Goal: Contribute content: Contribute content

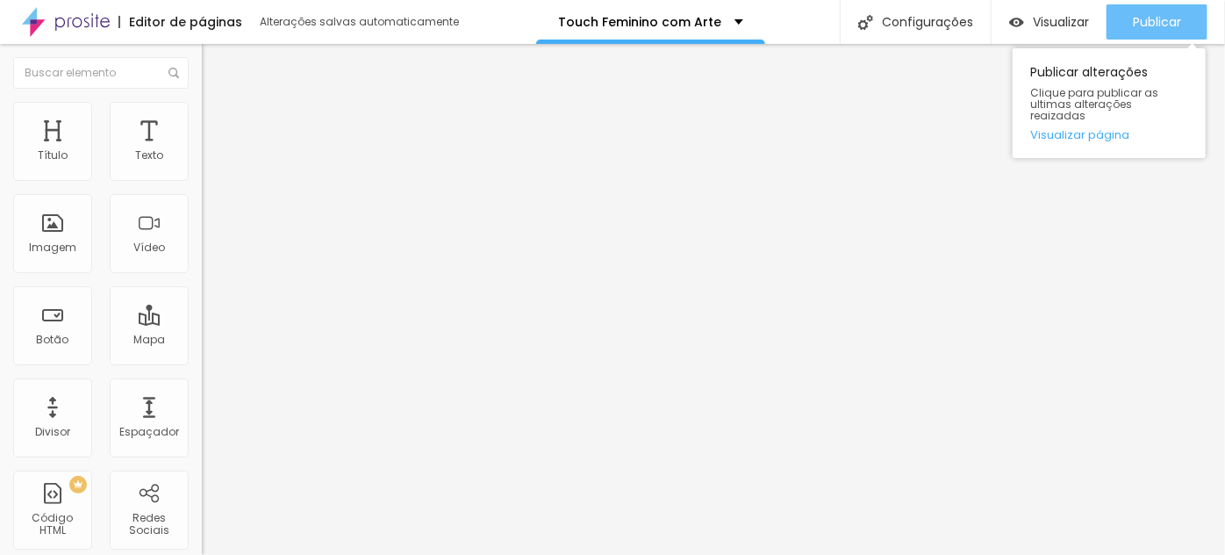
click at [1146, 28] on span "Publicar" at bounding box center [1157, 22] width 48 height 14
click at [1149, 24] on span "Publicar" at bounding box center [1157, 22] width 48 height 14
click at [1150, 30] on div "Publicar" at bounding box center [1157, 21] width 48 height 35
click at [1156, 22] on span "Publicar" at bounding box center [1157, 22] width 48 height 14
click at [1182, 25] on button "Publicar" at bounding box center [1157, 21] width 101 height 35
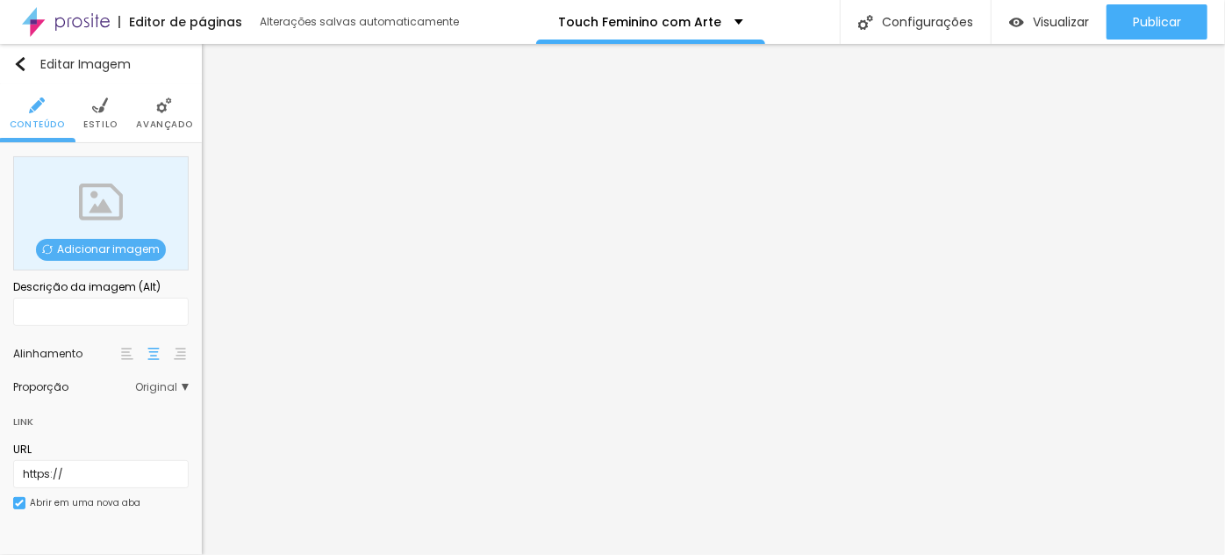
click at [112, 246] on span "Adicionar imagem" at bounding box center [101, 250] width 130 height 22
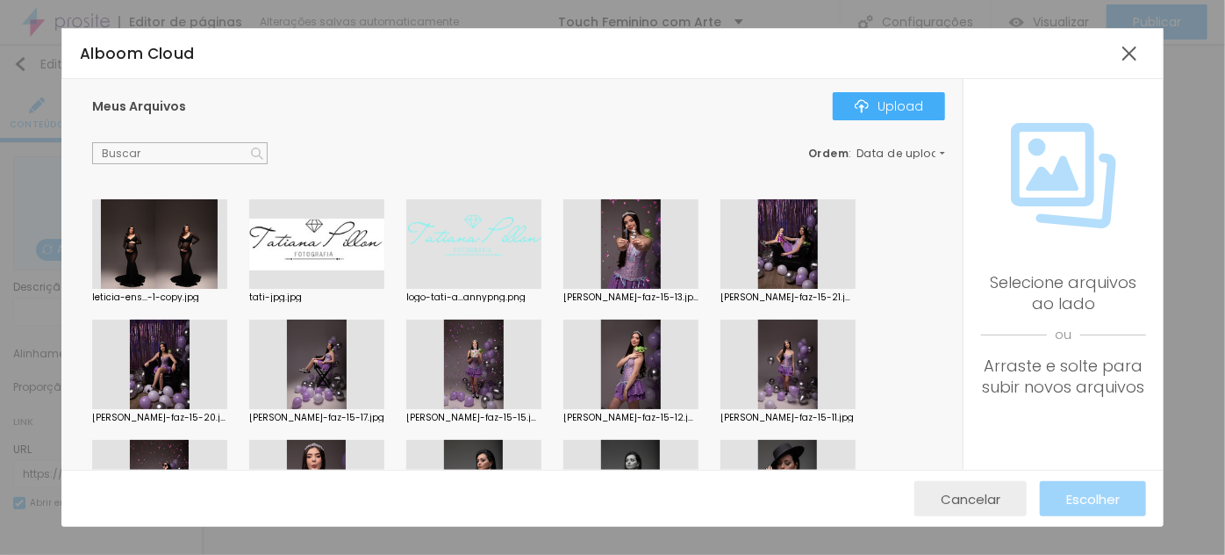
click at [998, 496] on span "Cancelar" at bounding box center [971, 499] width 60 height 15
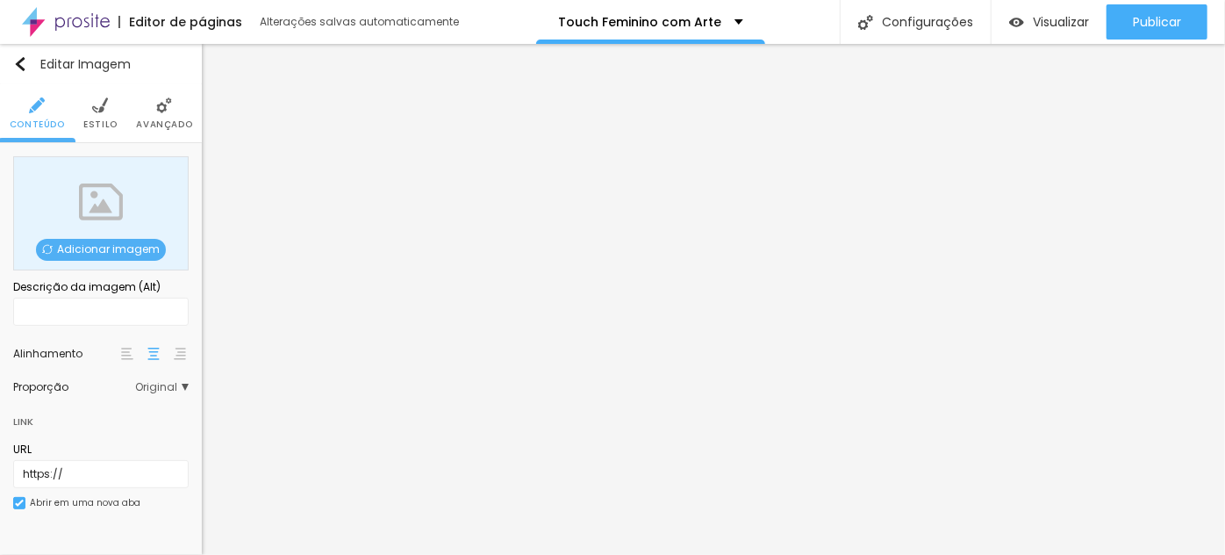
click at [41, 251] on span "Adicionar imagem" at bounding box center [101, 250] width 130 height 22
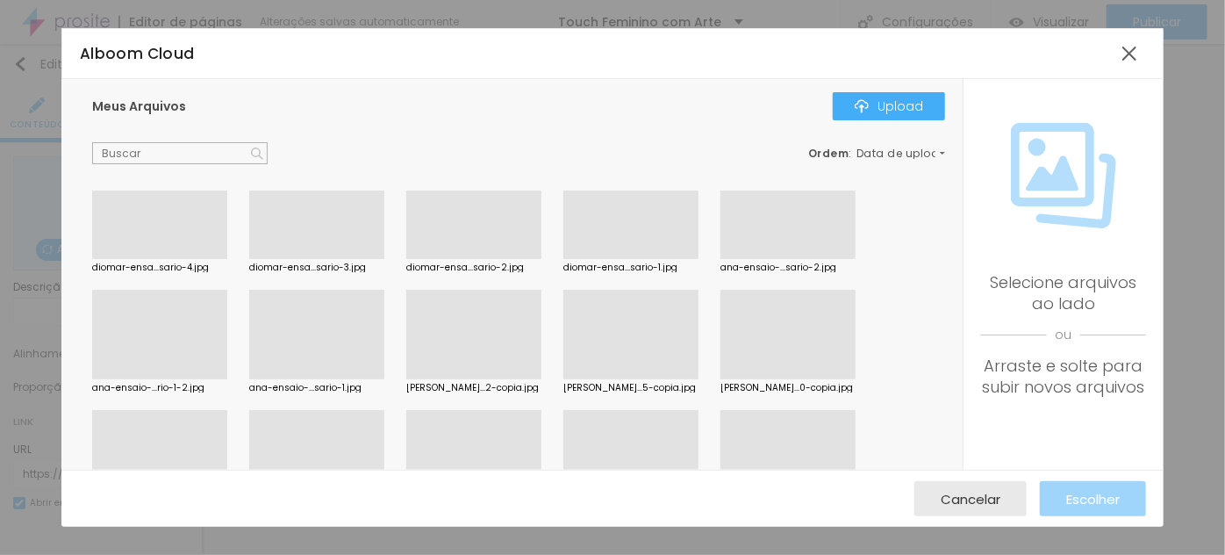
scroll to position [2188, 0]
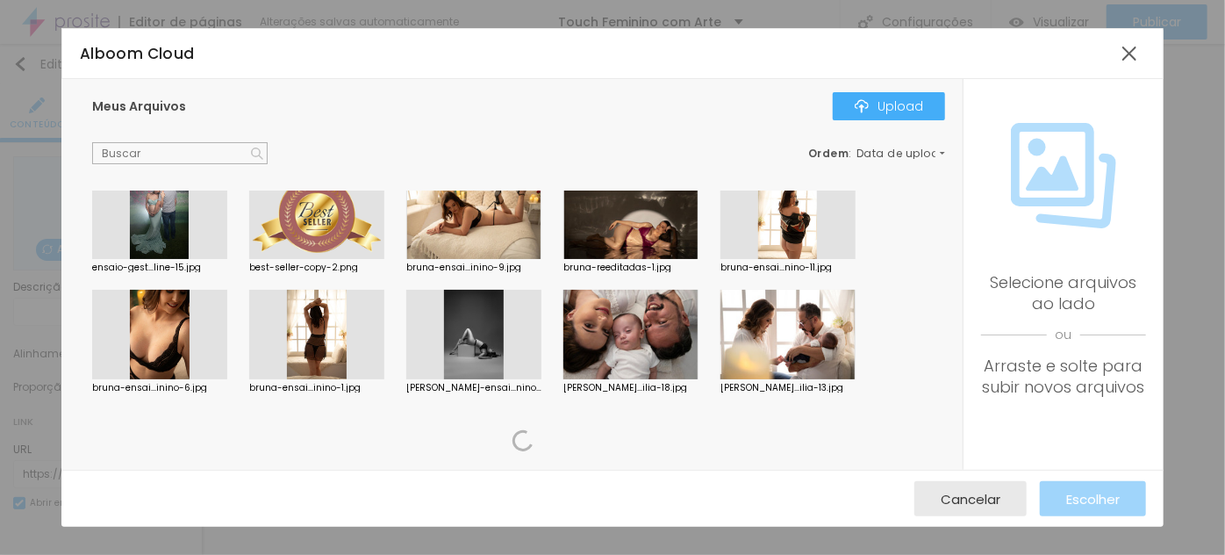
drag, startPoint x: 341, startPoint y: 208, endPoint x: 354, endPoint y: 203, distance: 14.2
click at [341, 207] on div at bounding box center [316, 215] width 135 height 90
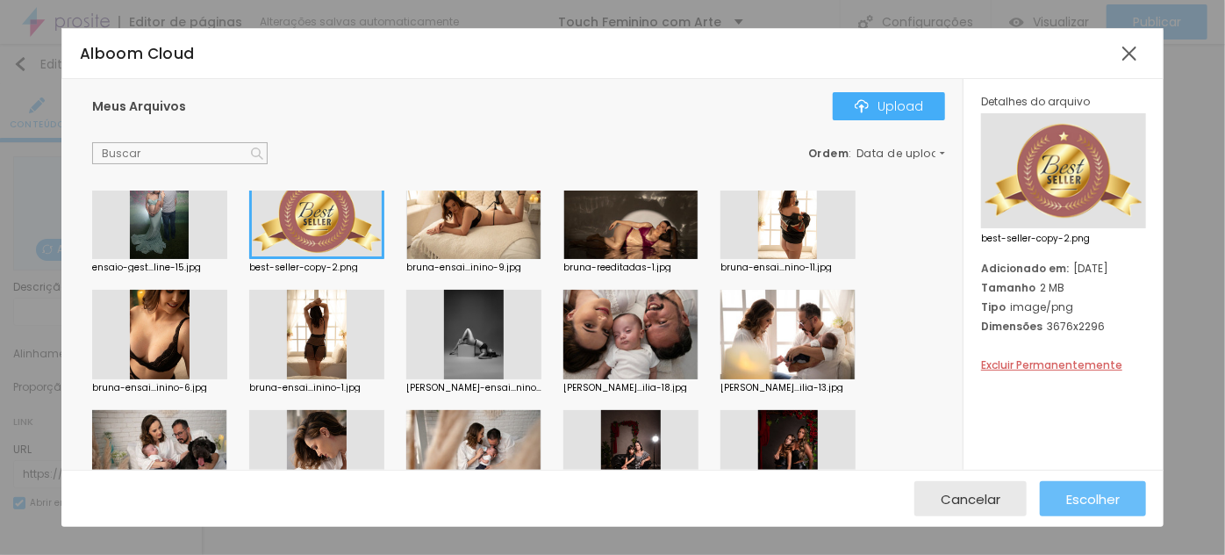
click at [1077, 506] on span "Escolher" at bounding box center [1094, 499] width 54 height 15
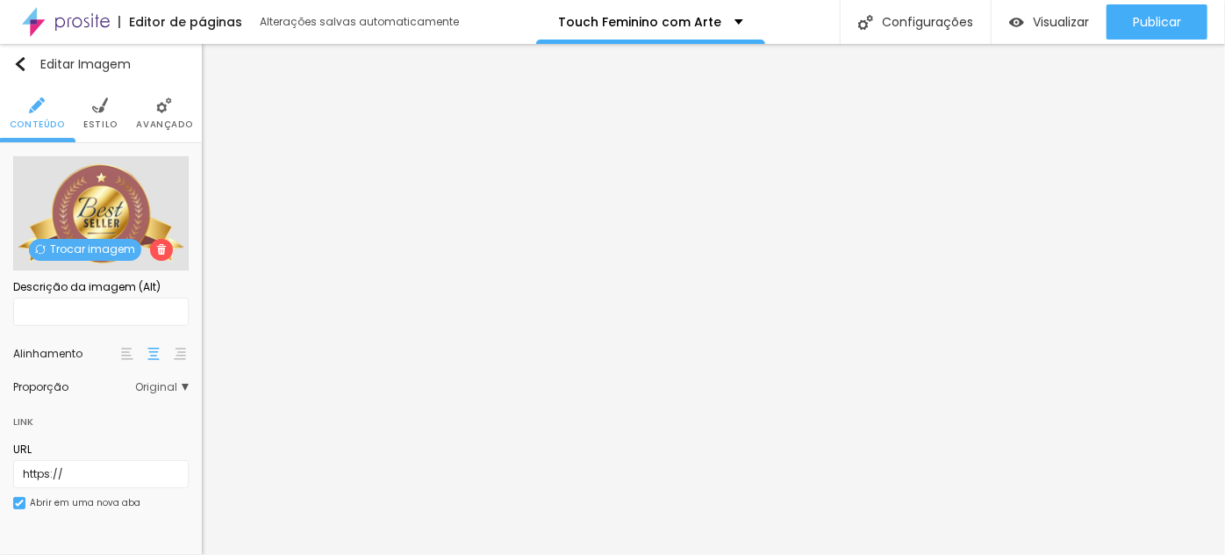
click at [102, 111] on img at bounding box center [100, 105] width 16 height 16
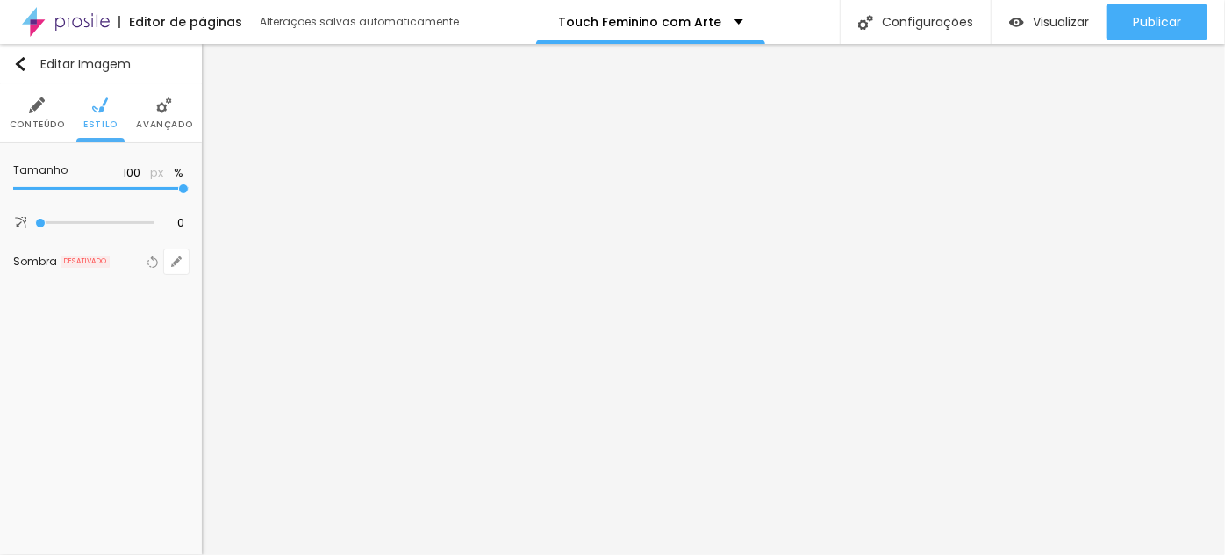
type input "95"
type input "90"
type input "85"
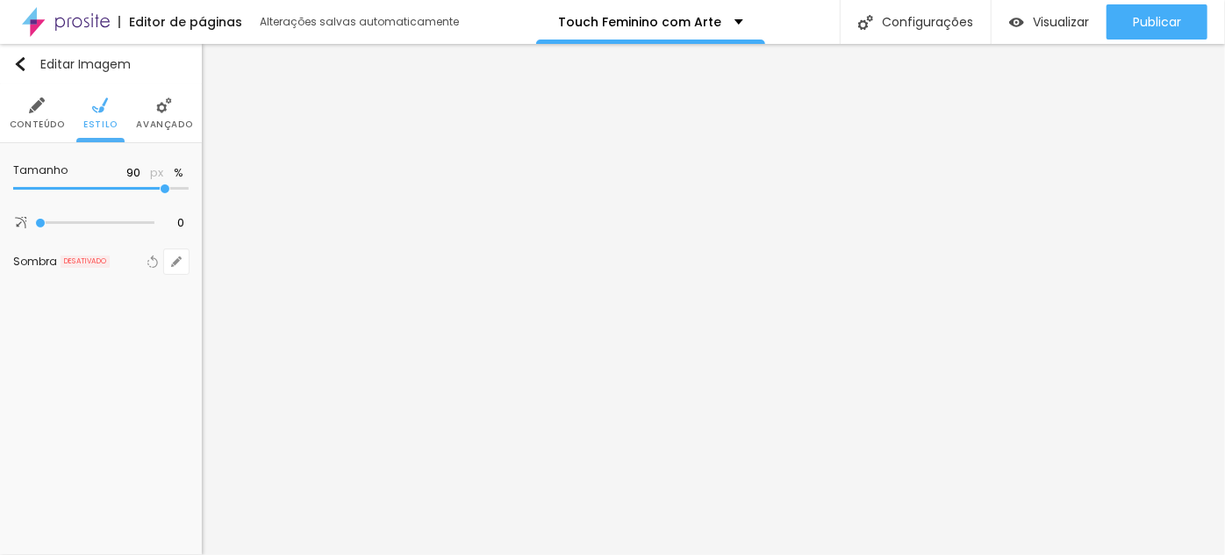
type input "85"
type input "80"
drag, startPoint x: 179, startPoint y: 184, endPoint x: 154, endPoint y: 179, distance: 25.1
type input "80"
click at [145, 185] on input "range" at bounding box center [101, 188] width 176 height 9
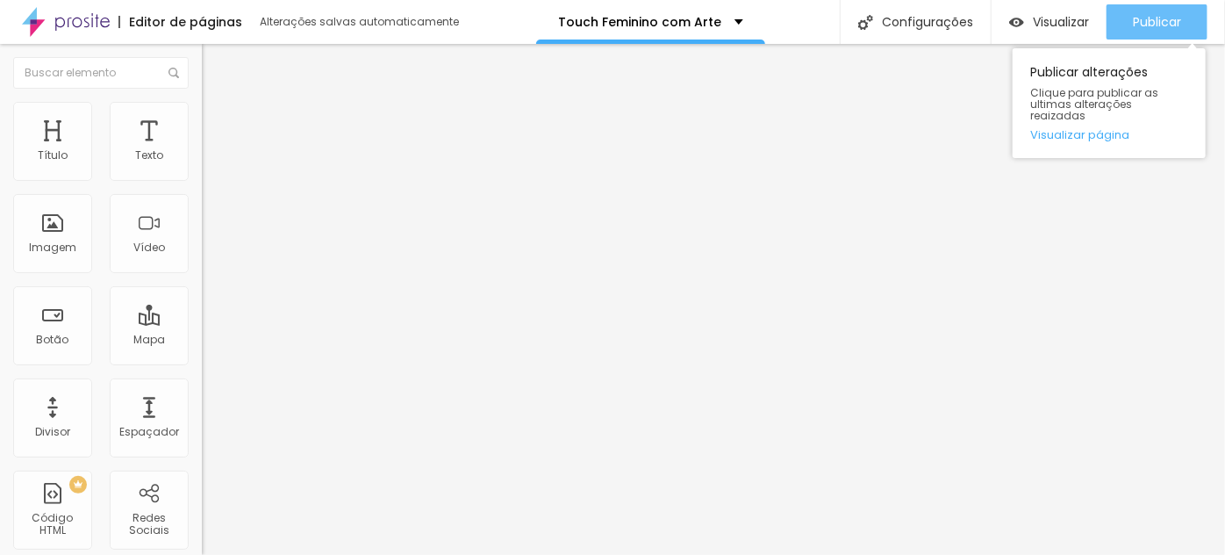
click at [1186, 25] on button "Publicar" at bounding box center [1157, 21] width 101 height 35
click at [1180, 15] on span "Publicar" at bounding box center [1157, 22] width 48 height 14
click at [1159, 23] on span "Publicar" at bounding box center [1157, 22] width 48 height 14
click at [1156, 20] on span "Publicar" at bounding box center [1157, 22] width 48 height 14
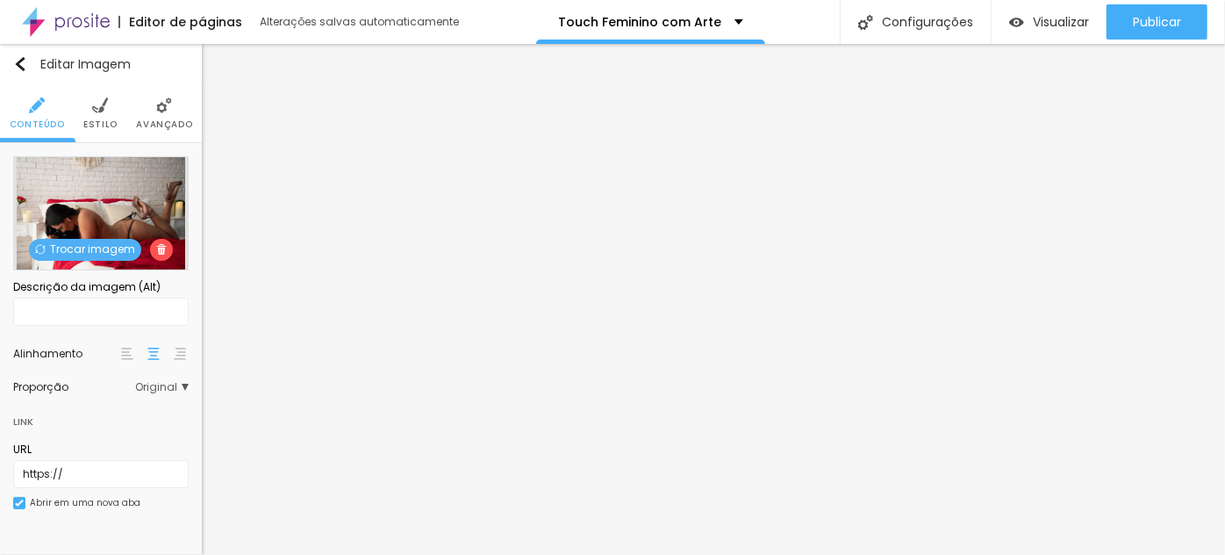
click at [104, 243] on span "Trocar imagem" at bounding box center [85, 250] width 112 height 22
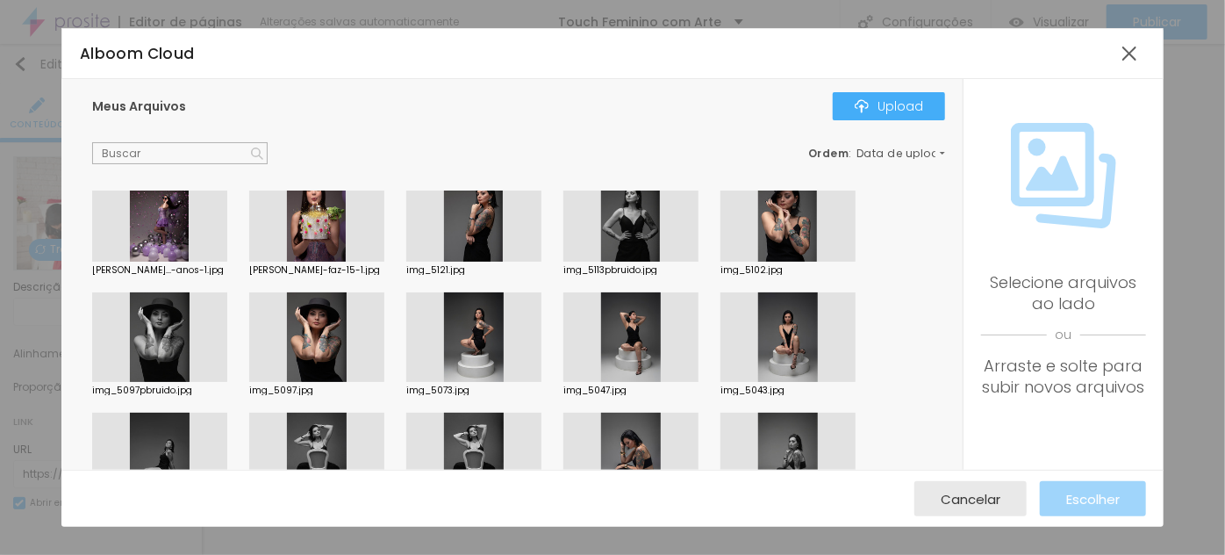
scroll to position [239, 0]
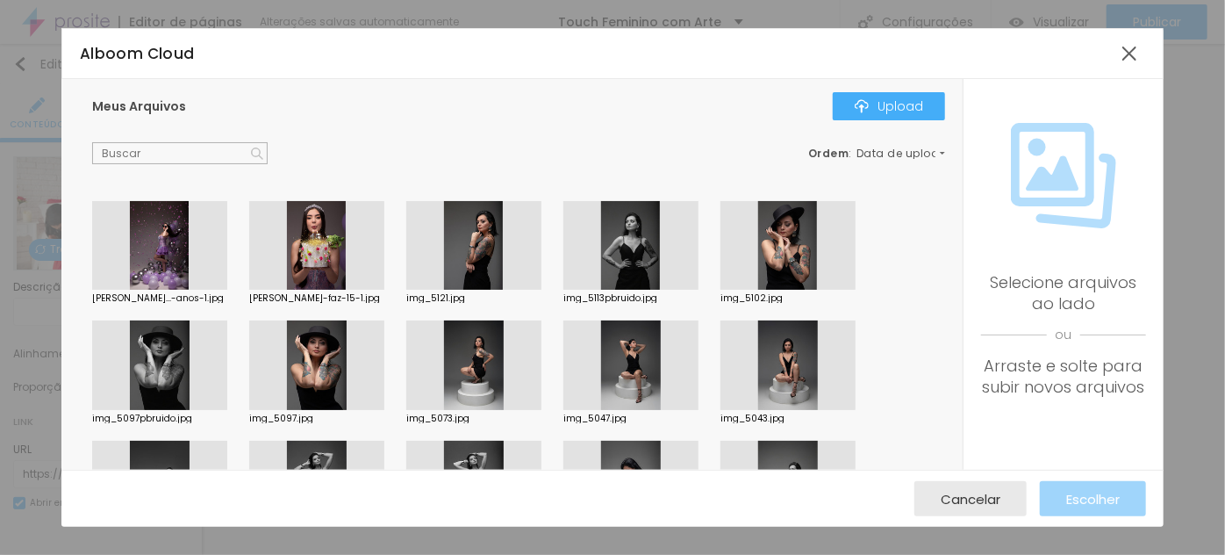
click at [778, 236] on div at bounding box center [788, 246] width 135 height 90
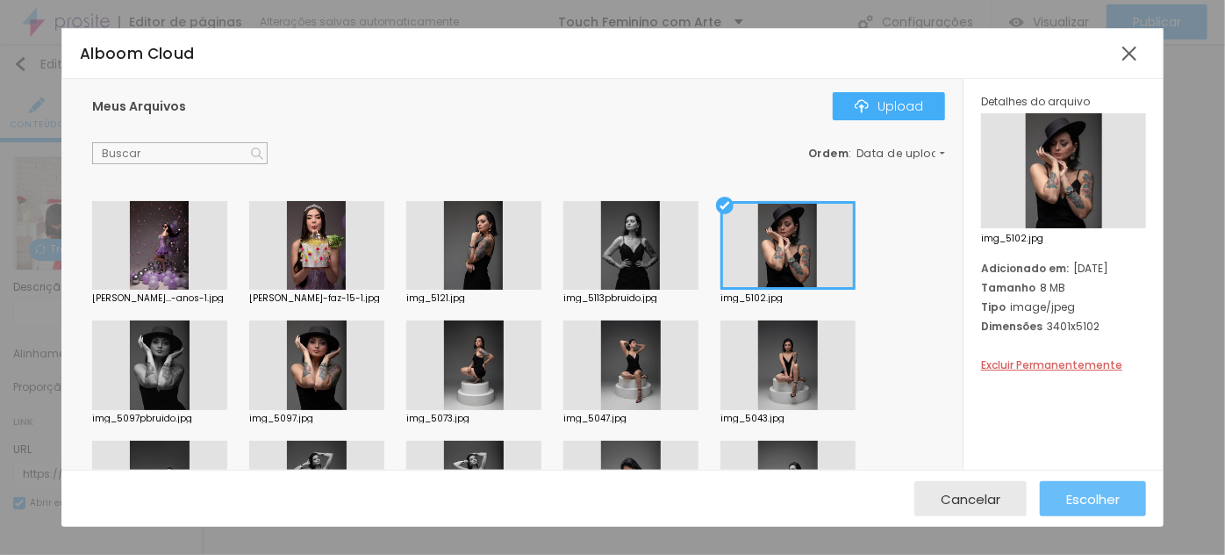
click at [1072, 486] on div "Escolher" at bounding box center [1094, 498] width 54 height 35
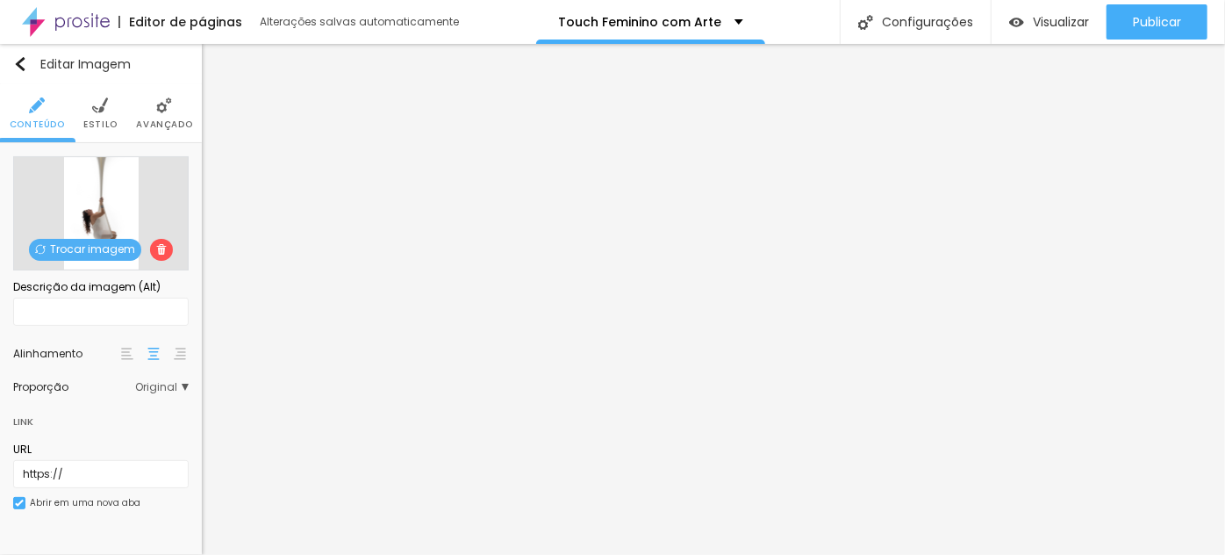
click at [125, 246] on span "Trocar imagem" at bounding box center [85, 250] width 112 height 22
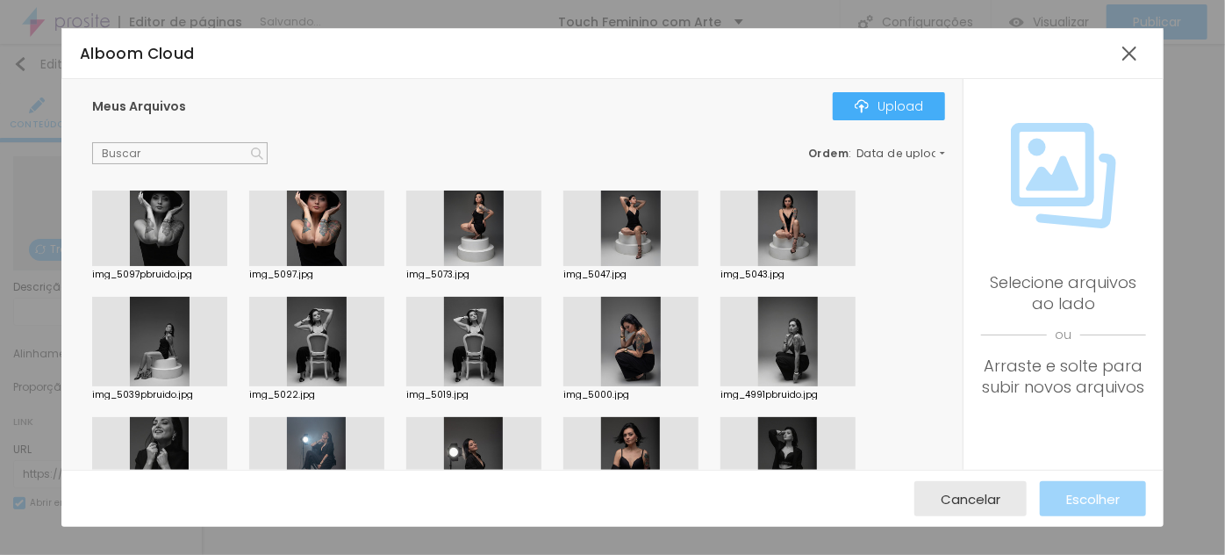
scroll to position [478, 0]
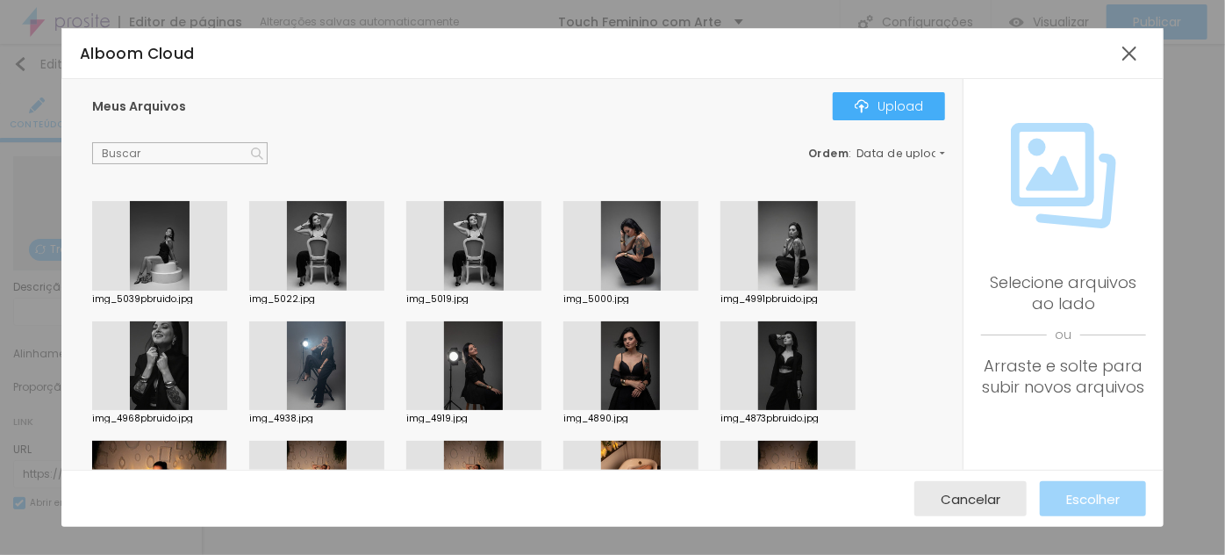
drag, startPoint x: 474, startPoint y: 356, endPoint x: 485, endPoint y: 356, distance: 10.5
click at [475, 356] on div at bounding box center [473, 366] width 135 height 90
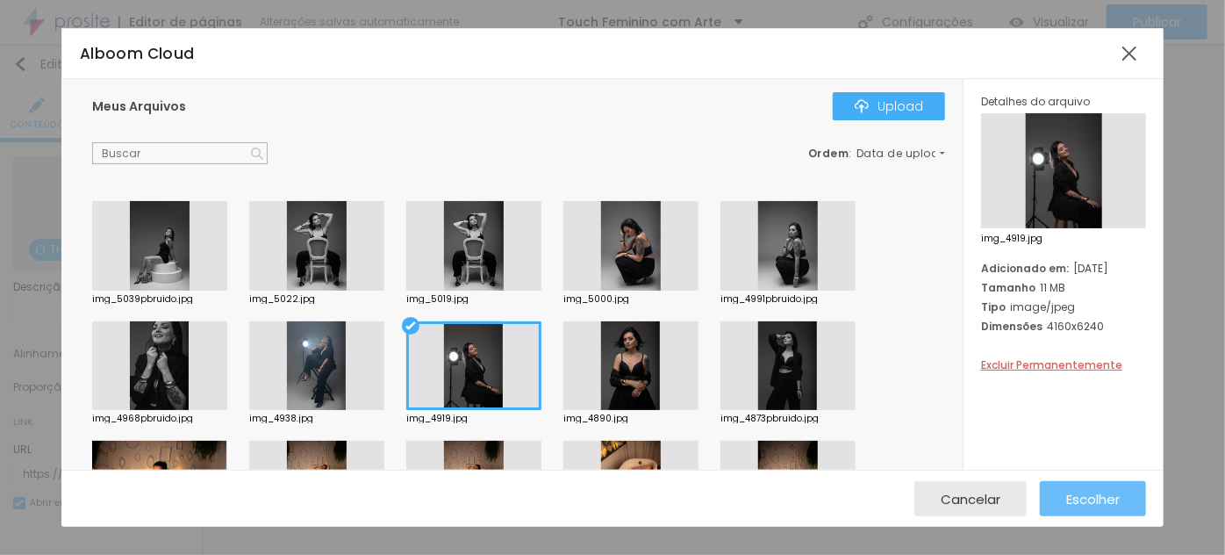
click at [1137, 500] on button "Escolher" at bounding box center [1093, 498] width 106 height 35
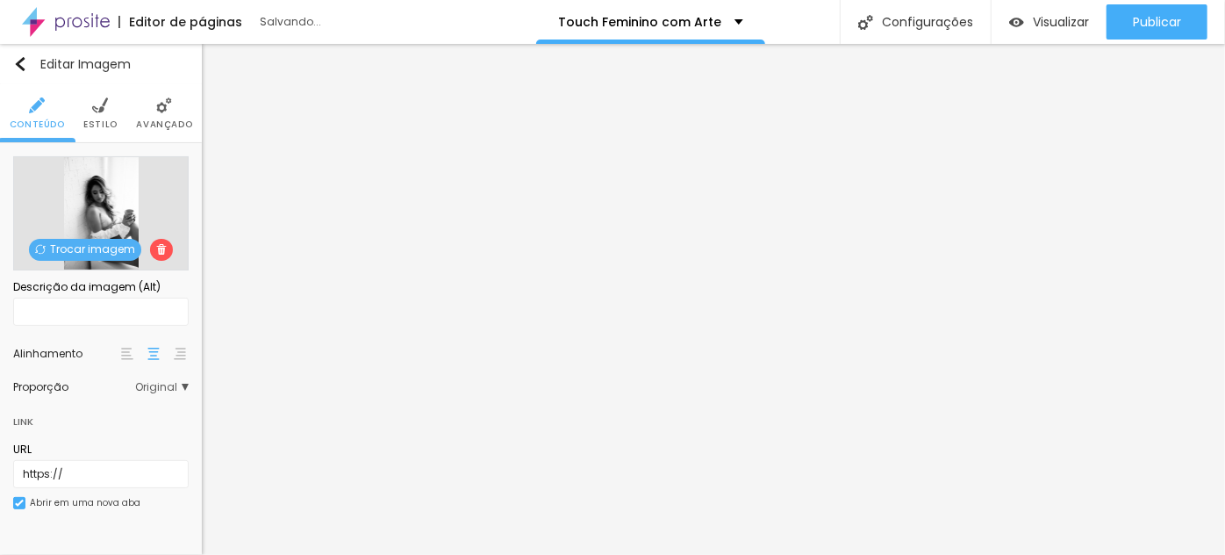
click at [102, 252] on span "Trocar imagem" at bounding box center [85, 250] width 112 height 22
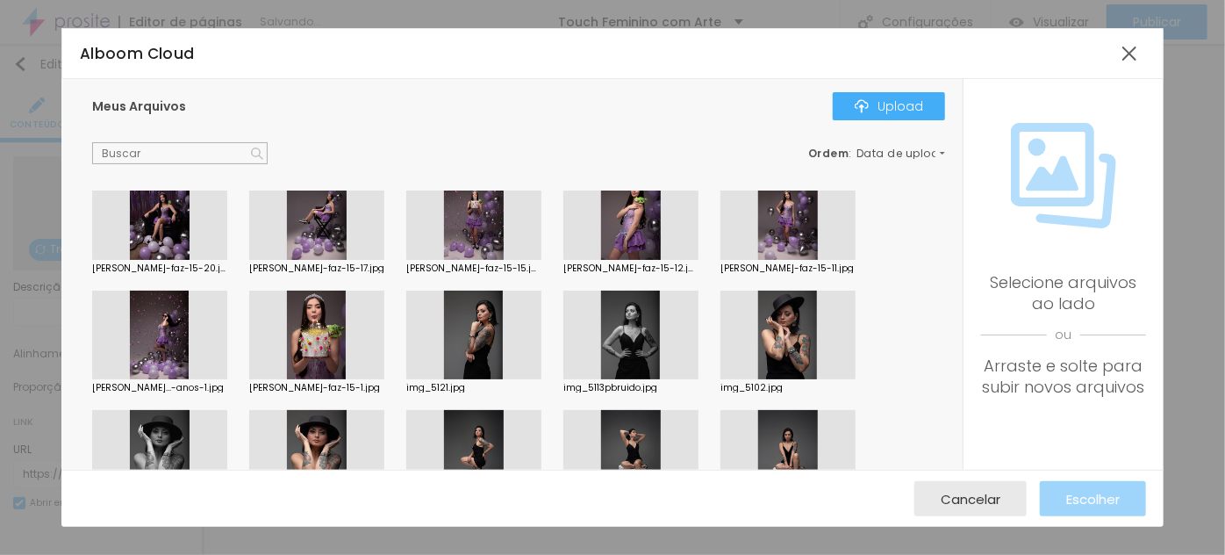
scroll to position [558, 0]
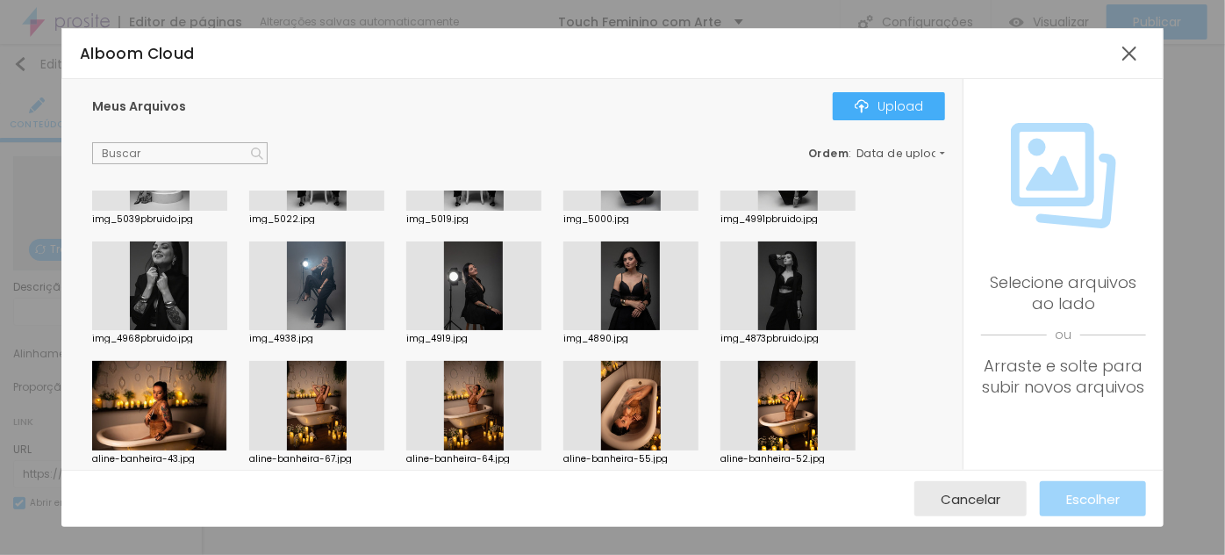
click at [323, 288] on div at bounding box center [316, 286] width 135 height 90
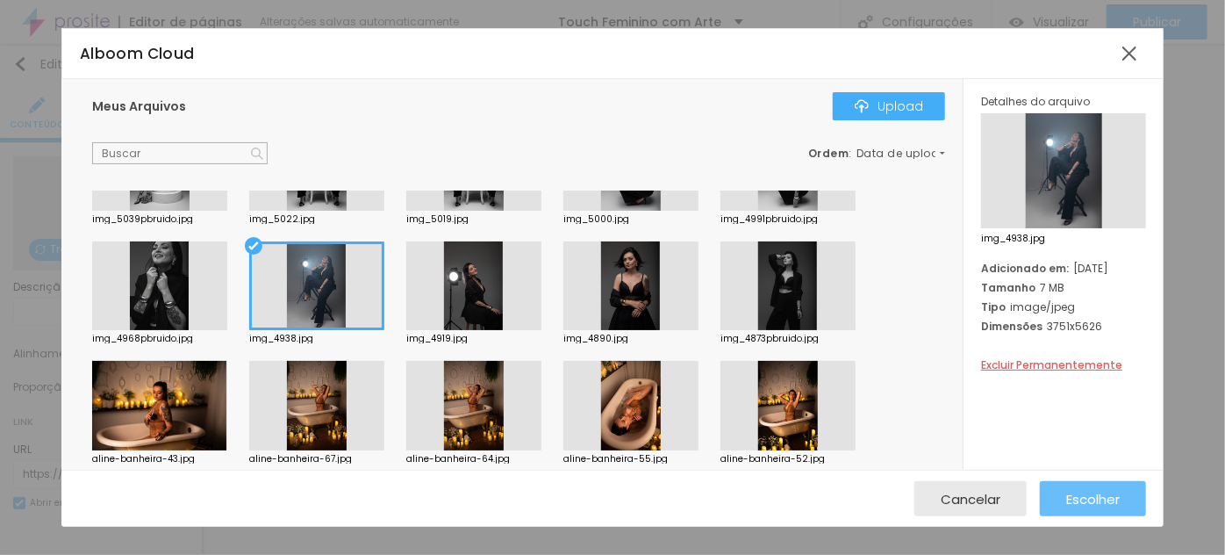
click at [1059, 491] on button "Escolher" at bounding box center [1093, 498] width 106 height 35
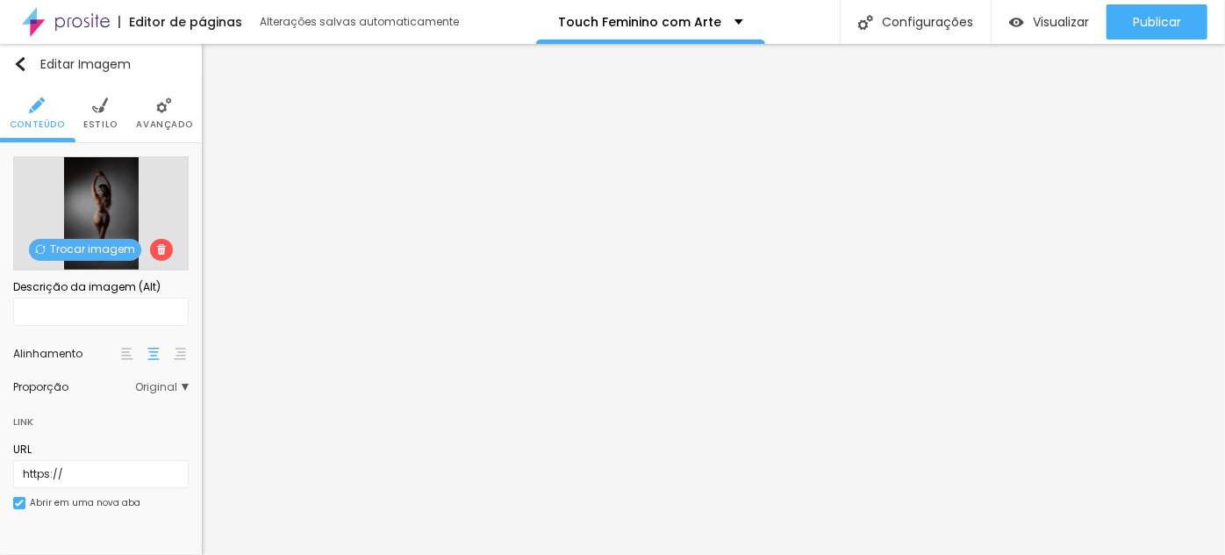
click at [105, 245] on span "Trocar imagem" at bounding box center [85, 250] width 112 height 22
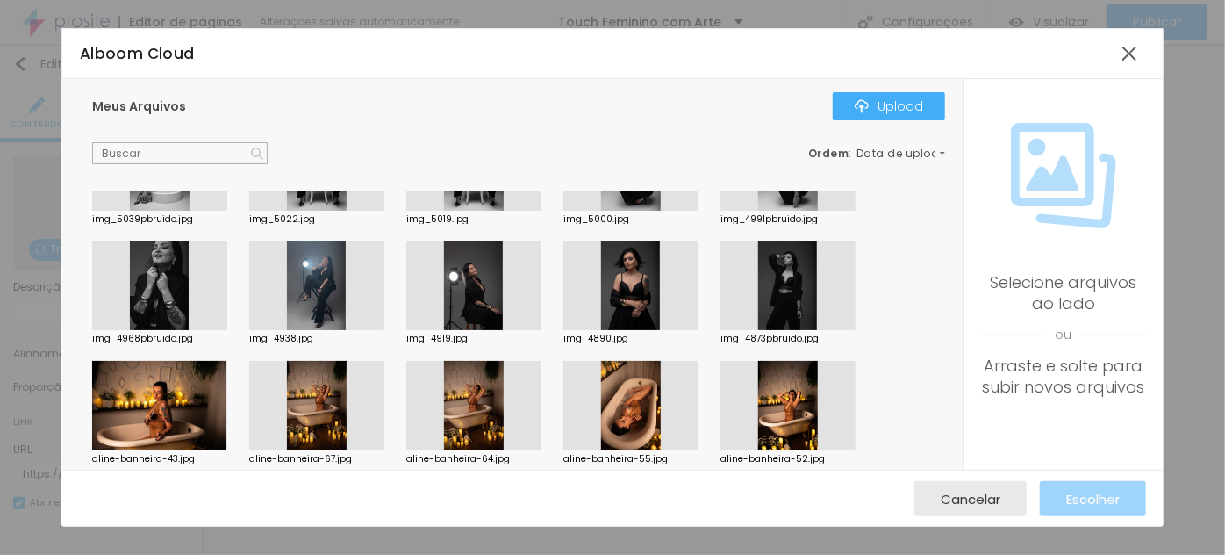
click at [140, 255] on div at bounding box center [159, 286] width 135 height 90
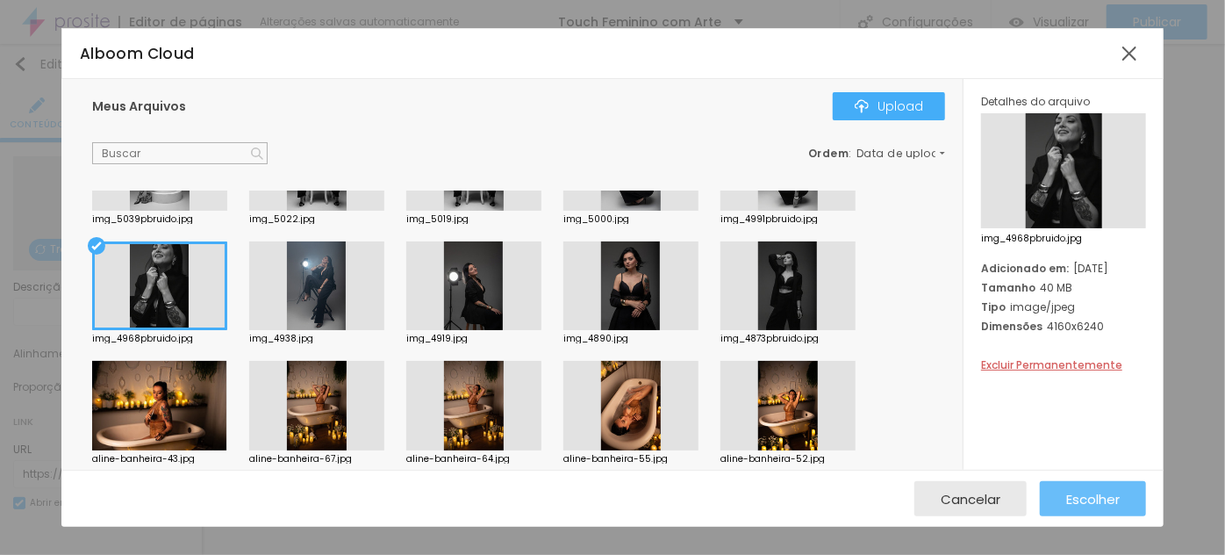
click at [1102, 492] on span "Escolher" at bounding box center [1094, 499] width 54 height 15
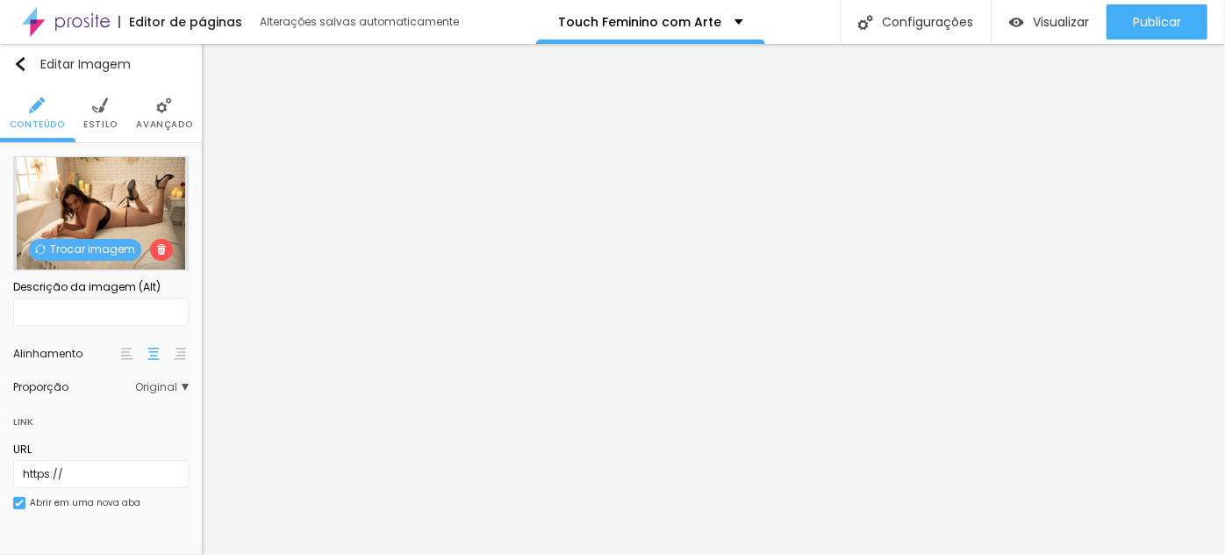
click at [53, 241] on span "Trocar imagem" at bounding box center [85, 250] width 112 height 22
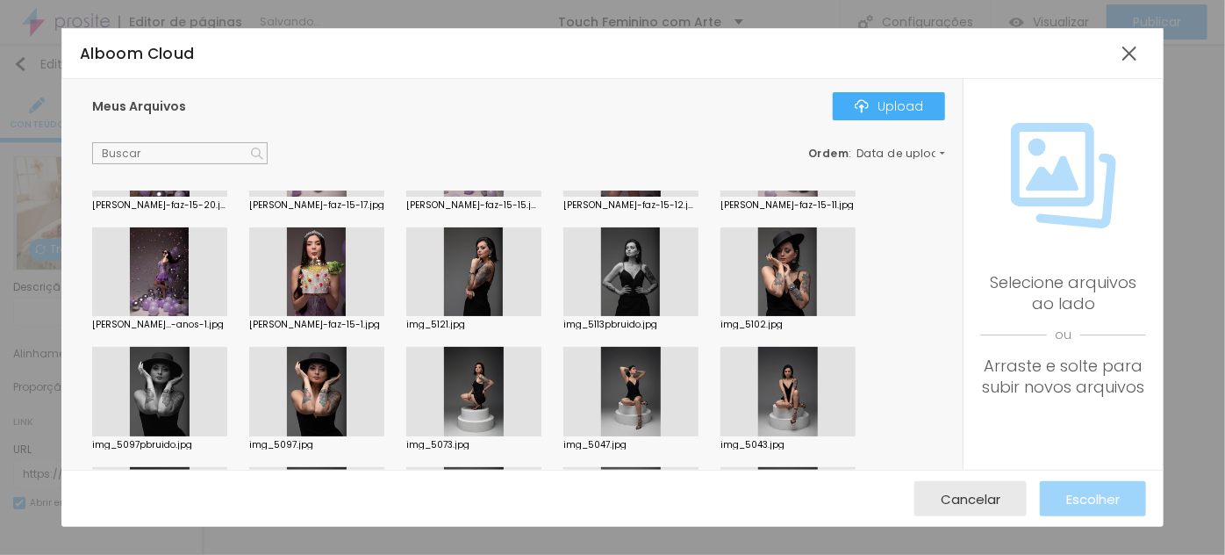
scroll to position [319, 0]
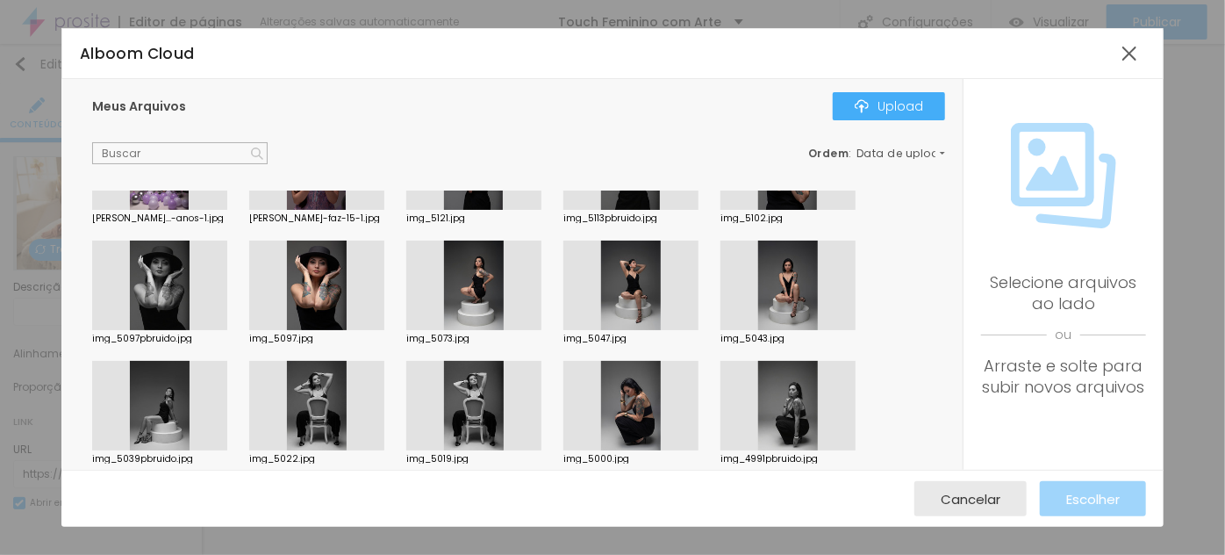
click at [485, 289] on div at bounding box center [473, 286] width 135 height 90
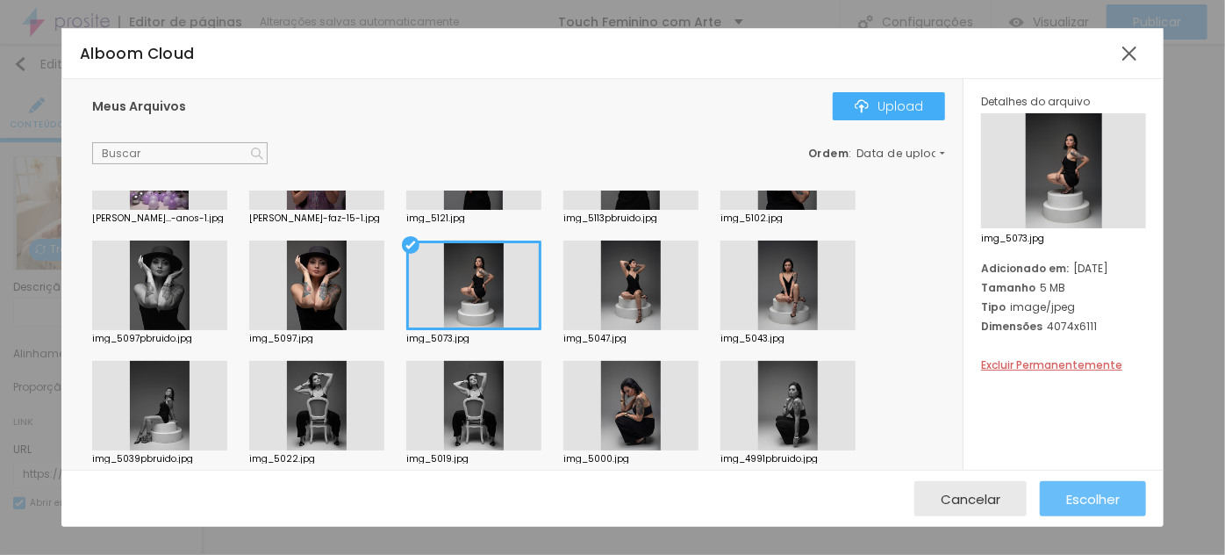
click at [1096, 506] on span "Escolher" at bounding box center [1094, 499] width 54 height 15
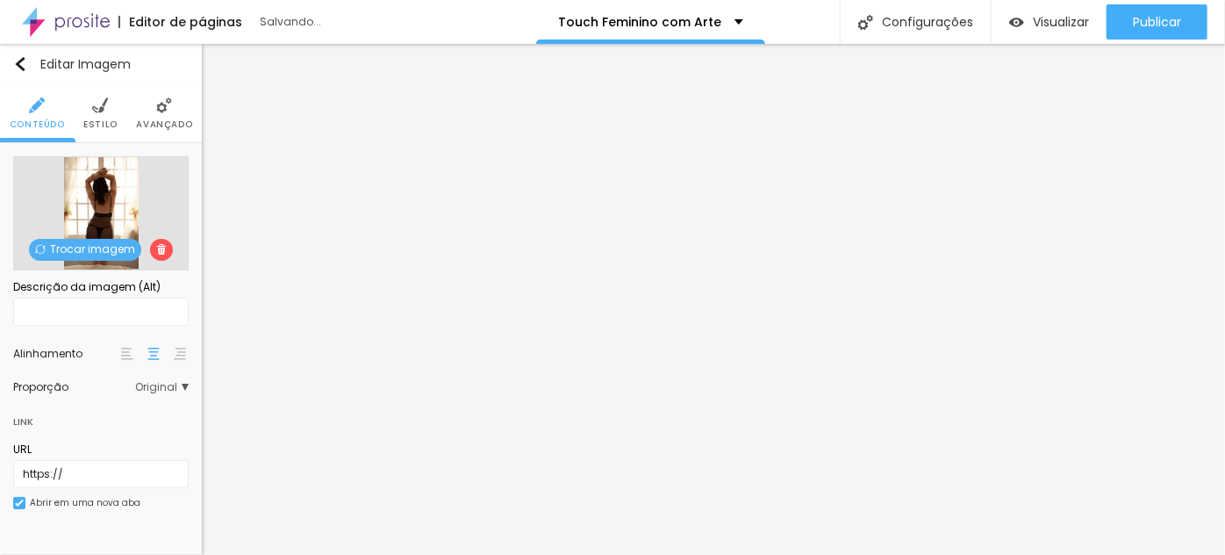
click at [84, 252] on span "Trocar imagem" at bounding box center [85, 250] width 112 height 22
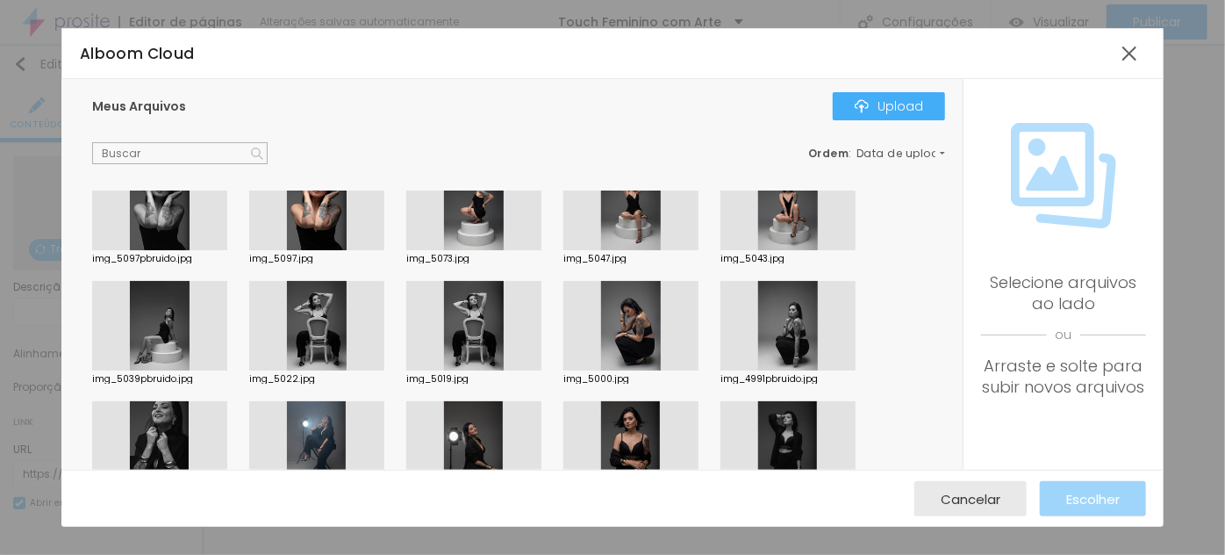
scroll to position [478, 0]
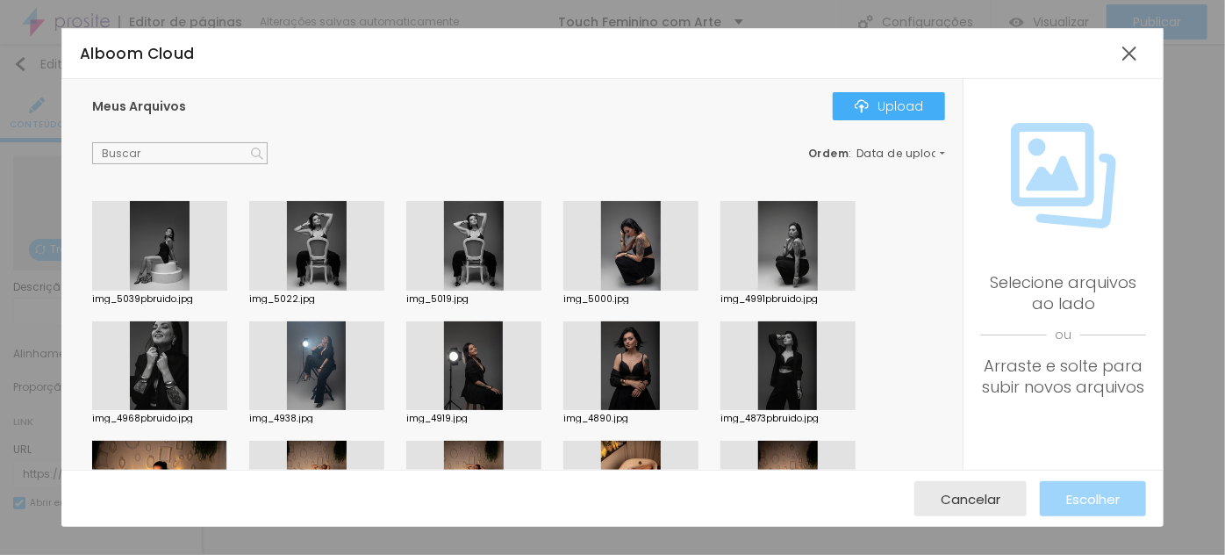
click at [643, 256] on div at bounding box center [631, 246] width 135 height 90
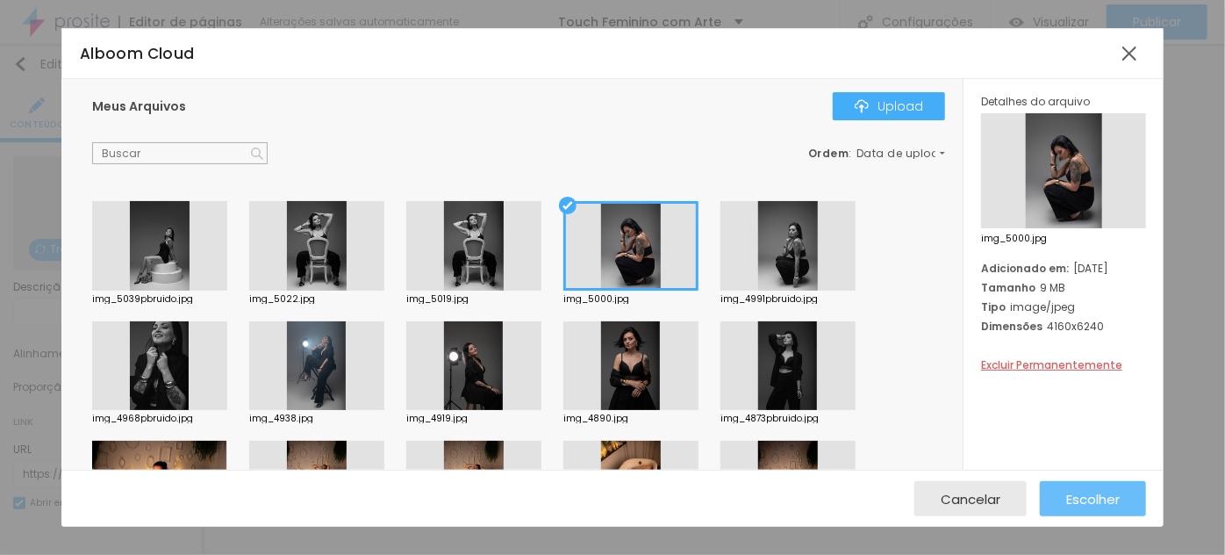
click at [1095, 495] on span "Escolher" at bounding box center [1094, 499] width 54 height 15
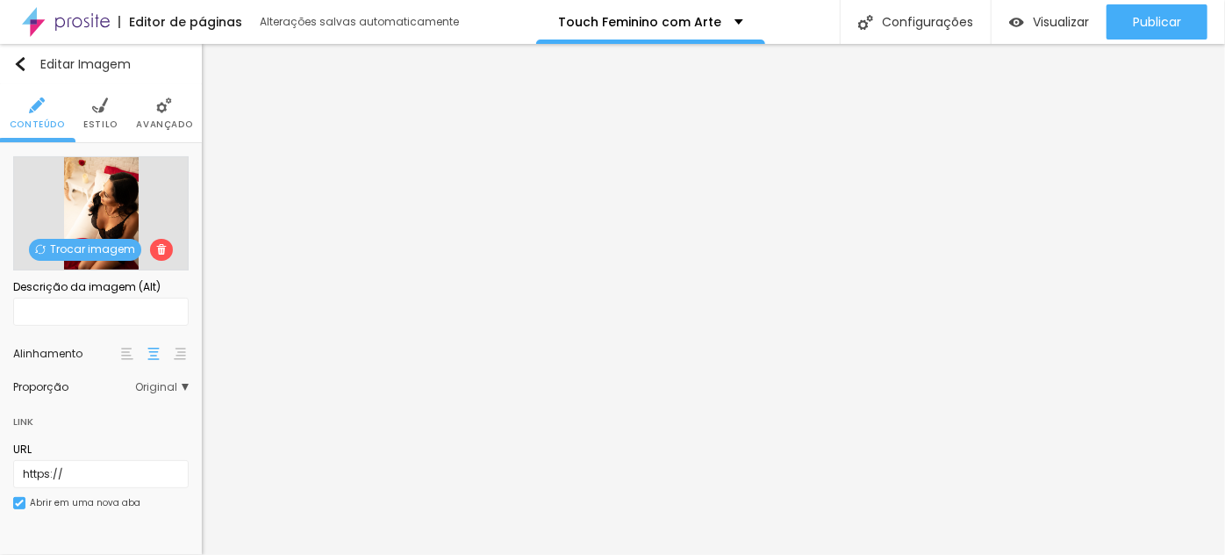
click at [97, 245] on span "Trocar imagem" at bounding box center [85, 250] width 112 height 22
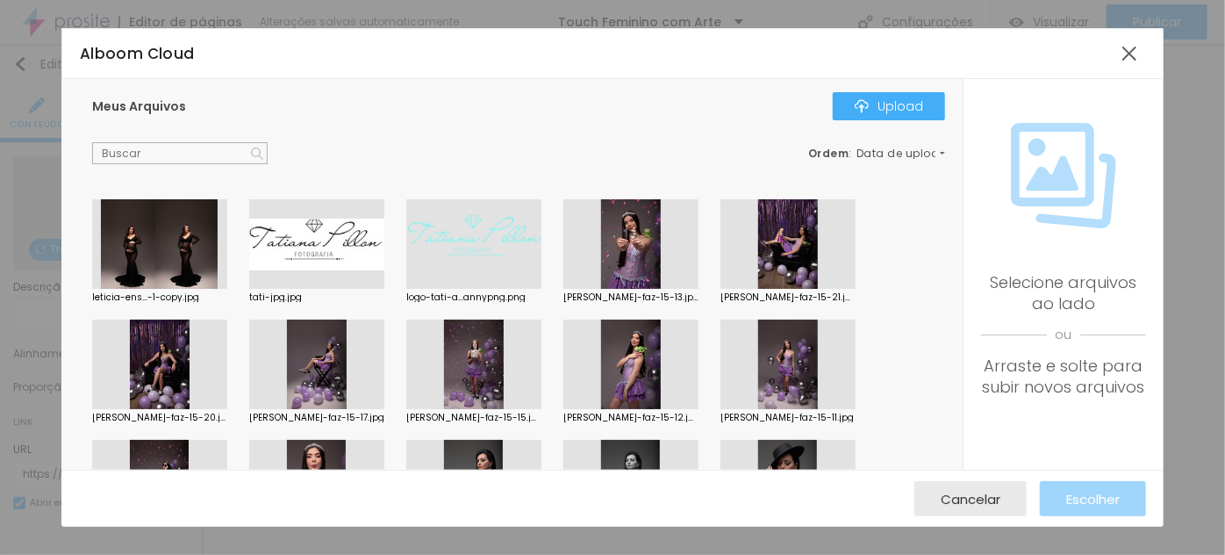
scroll to position [399, 0]
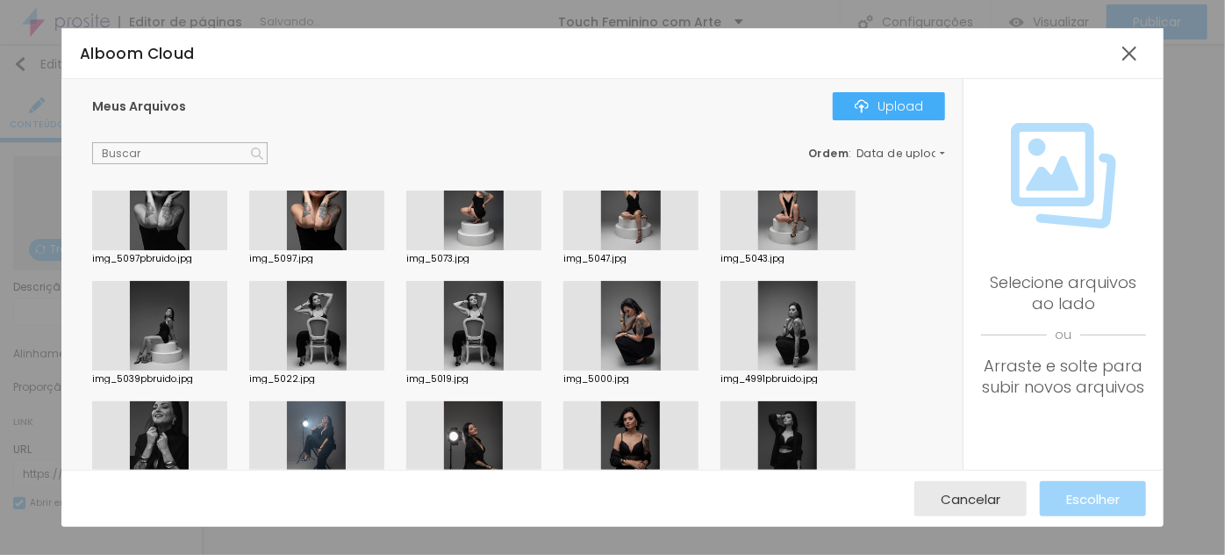
click at [480, 325] on div at bounding box center [473, 326] width 135 height 90
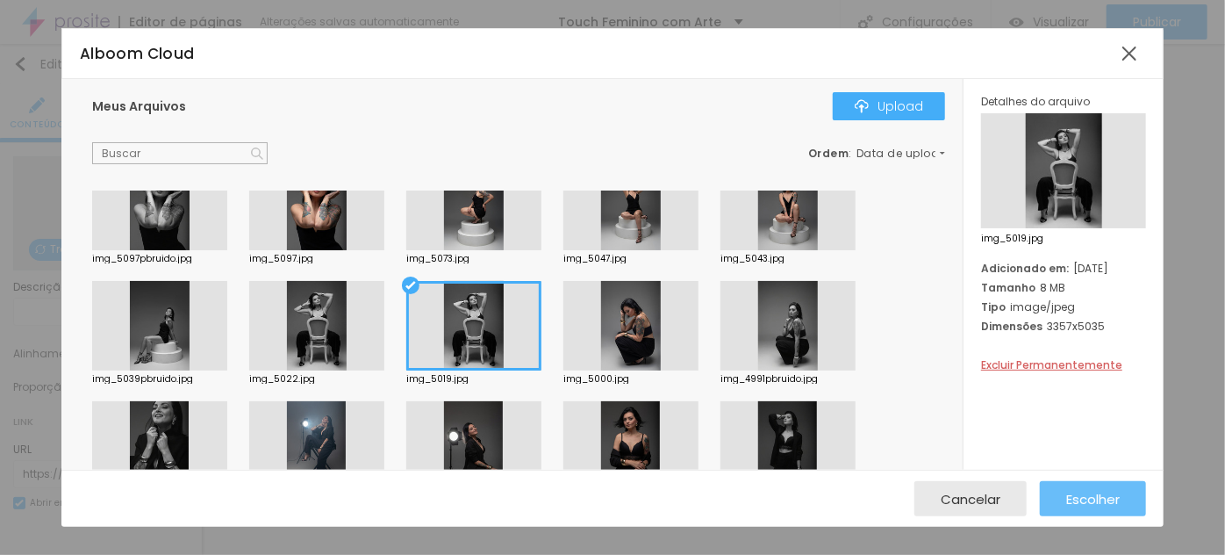
click at [1128, 500] on button "Escolher" at bounding box center [1093, 498] width 106 height 35
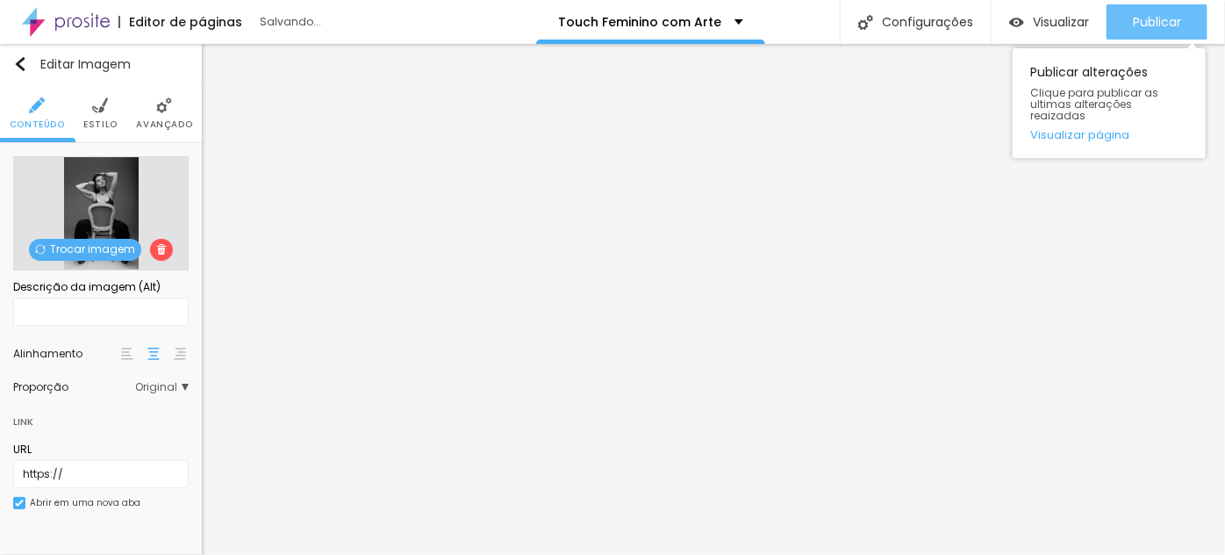
click at [1154, 23] on span "Publicar" at bounding box center [1157, 22] width 48 height 14
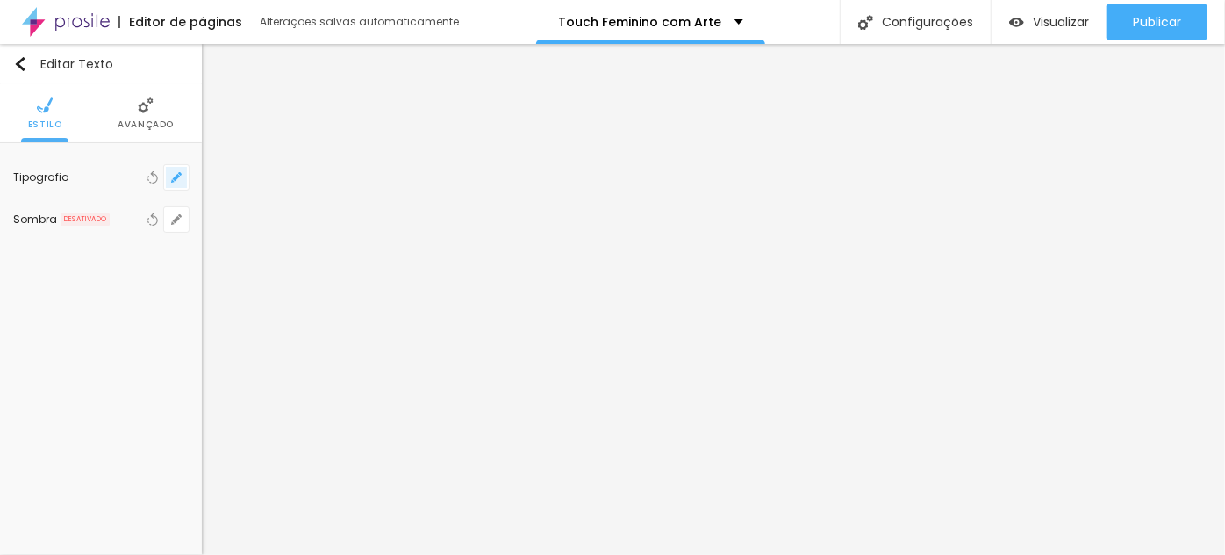
click at [177, 175] on icon "button" at bounding box center [176, 177] width 7 height 7
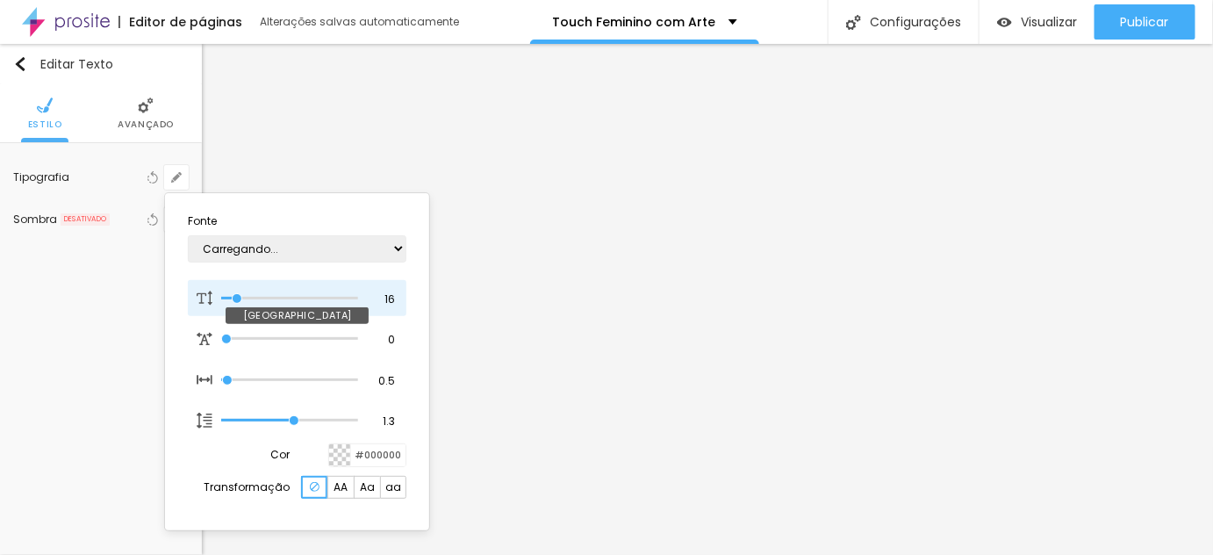
type input "36"
type input "1"
type input "50"
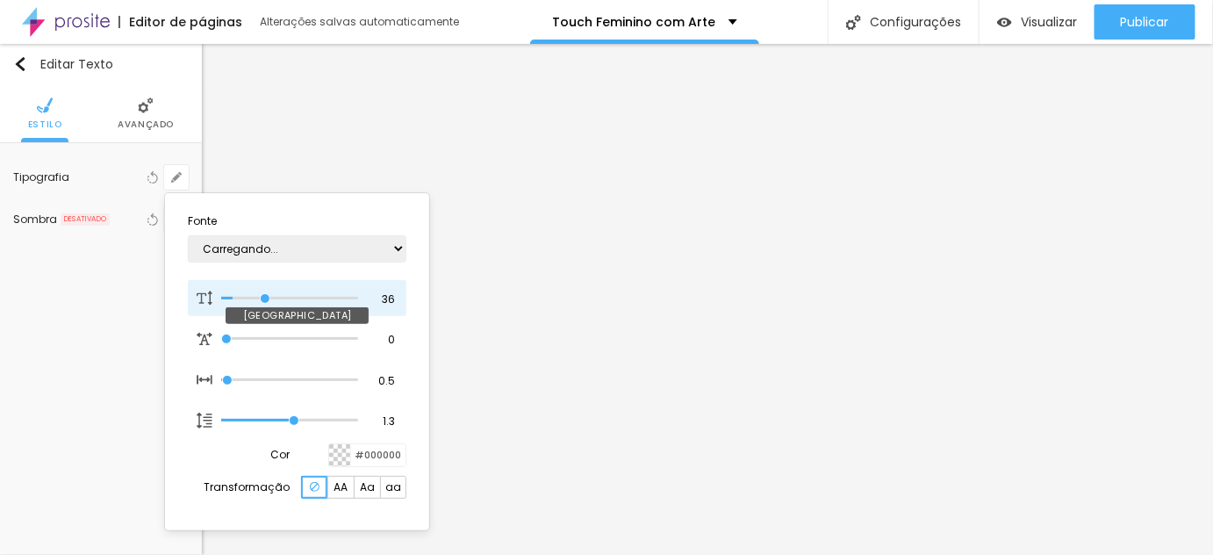
type input "1"
type input "56"
type input "1"
type input "54"
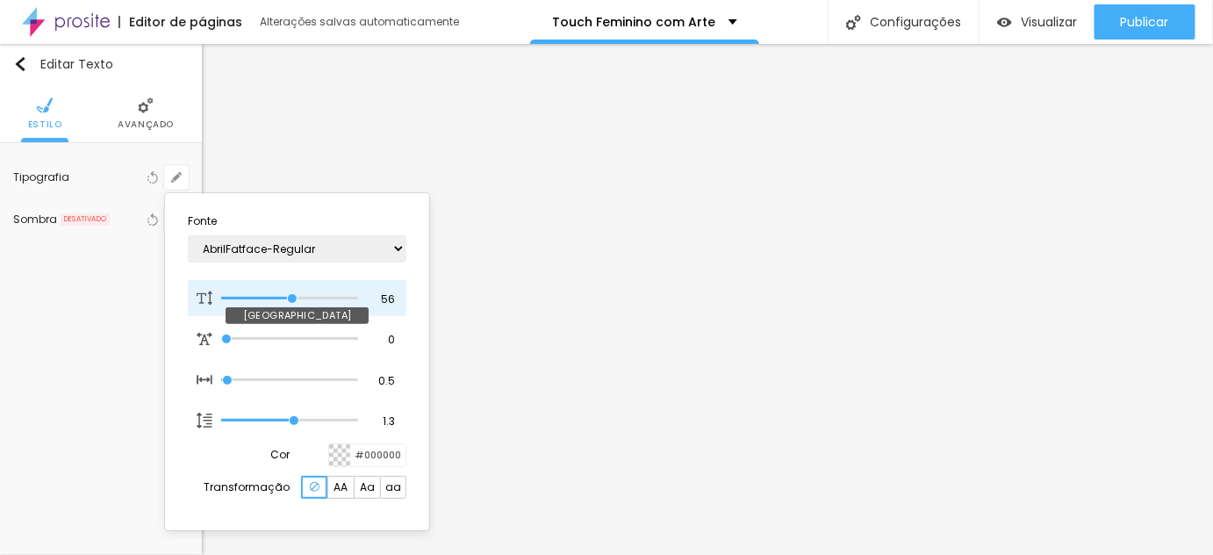
type input "54"
type input "1"
type input "50"
type input "1"
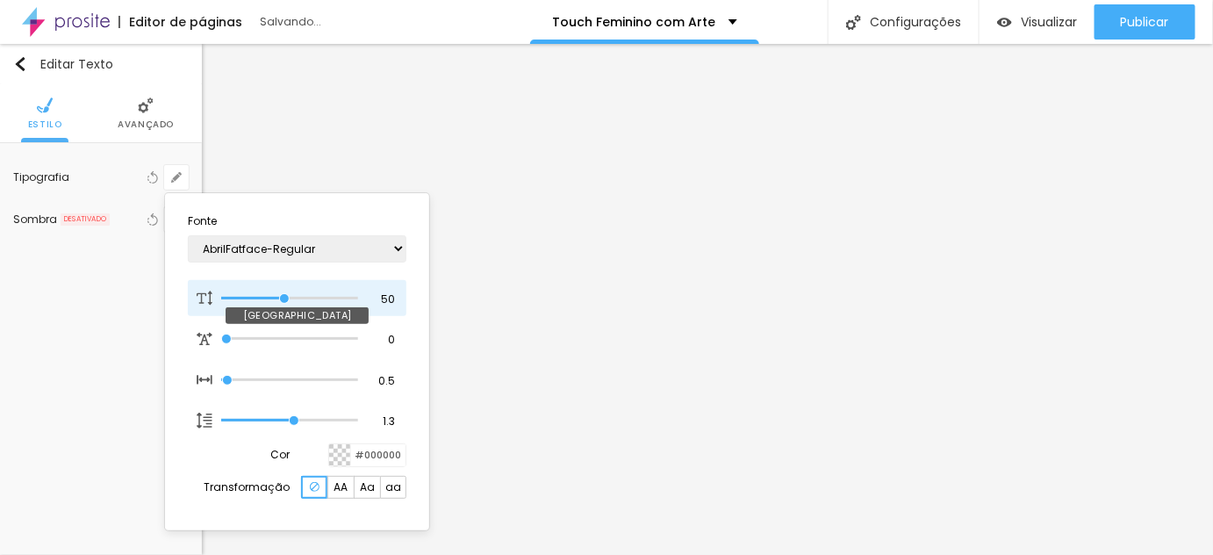
drag, startPoint x: 235, startPoint y: 291, endPoint x: 284, endPoint y: 297, distance: 49.4
type input "50"
click at [284, 297] on input "range" at bounding box center [289, 298] width 137 height 9
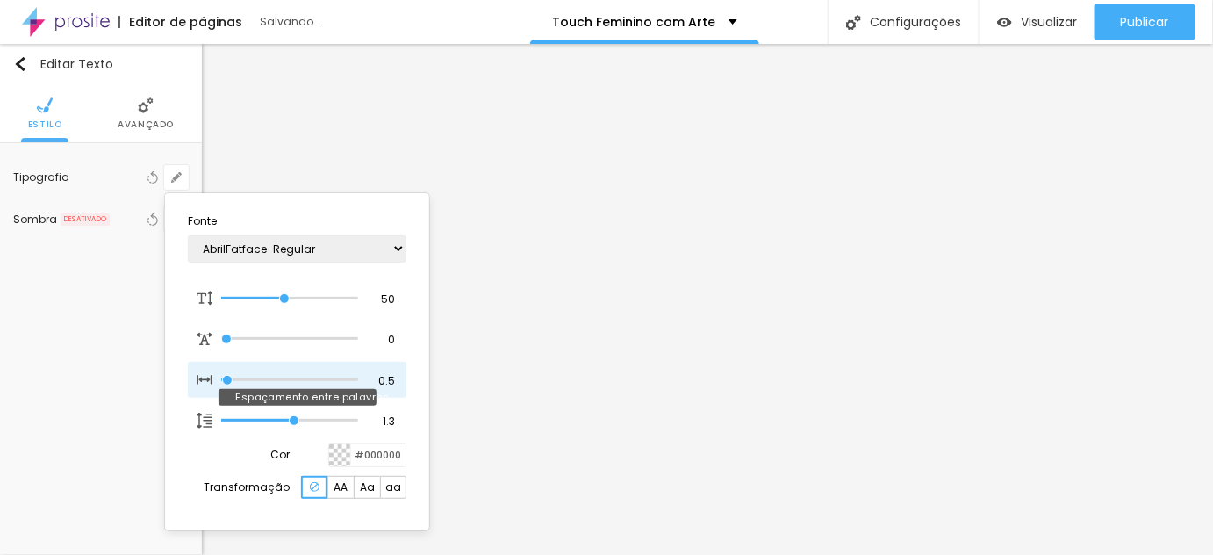
type input "1"
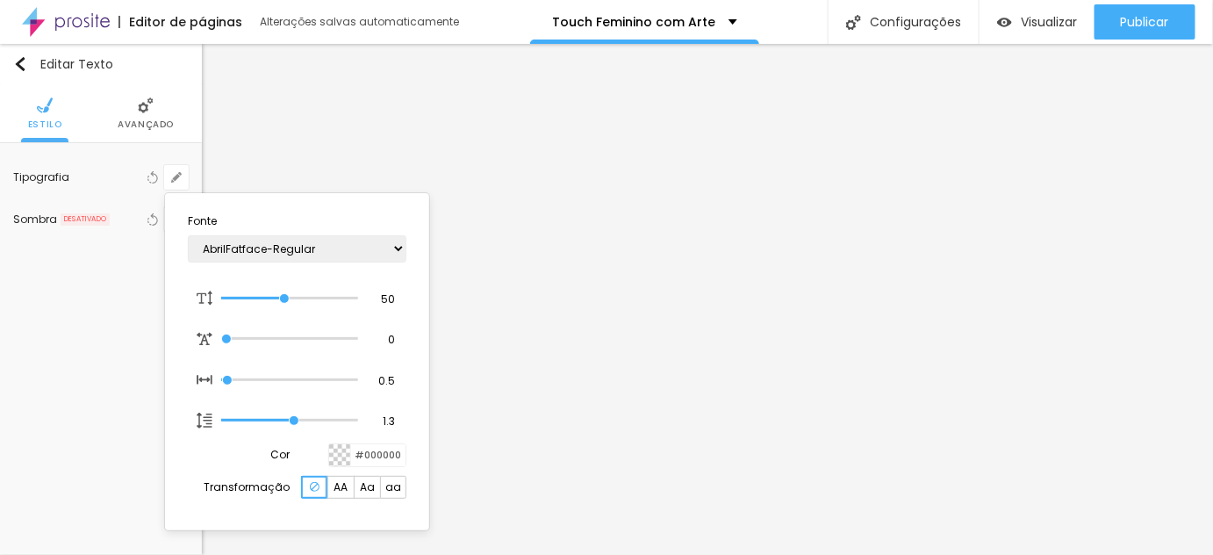
click at [496, 334] on div at bounding box center [606, 277] width 1213 height 555
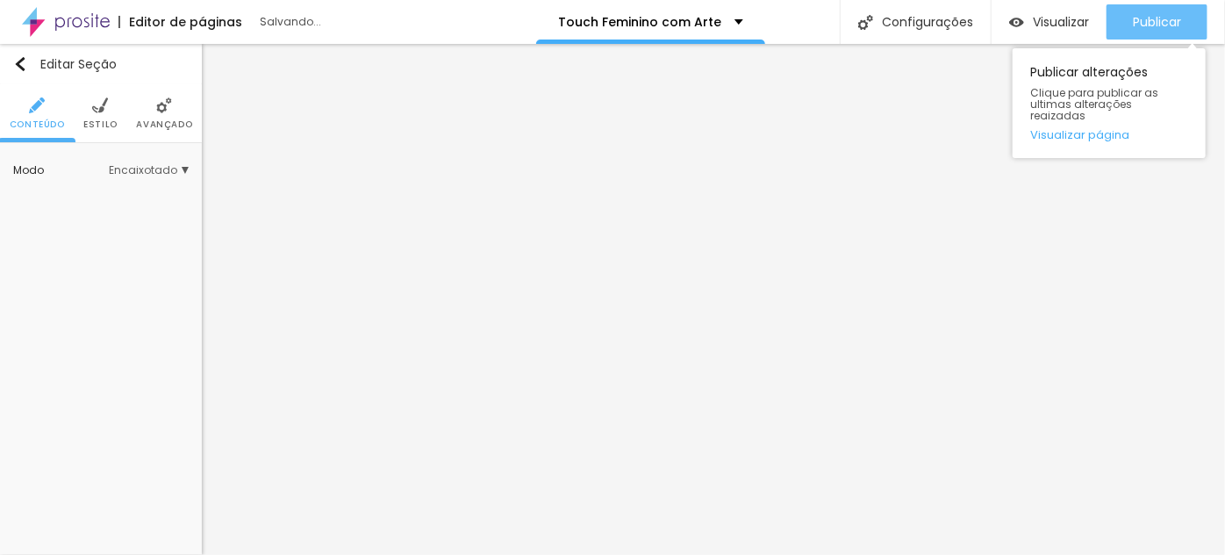
click at [1189, 24] on button "Publicar" at bounding box center [1157, 21] width 101 height 35
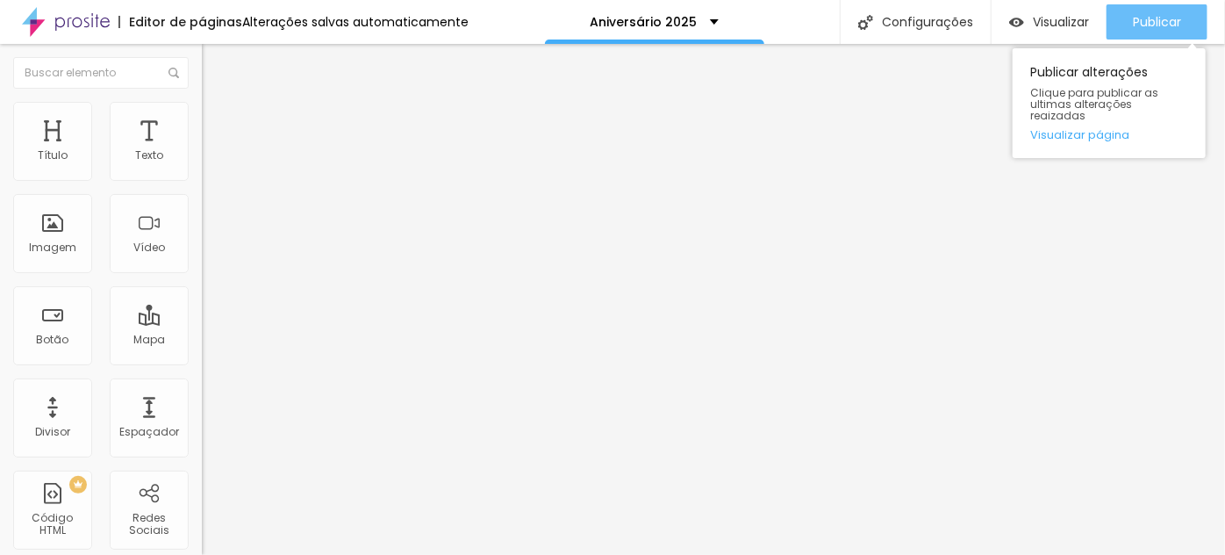
click at [1152, 25] on span "Publicar" at bounding box center [1157, 22] width 48 height 14
click at [1184, 25] on button "Publicar" at bounding box center [1157, 21] width 101 height 35
click at [1160, 18] on span "Publicar" at bounding box center [1157, 22] width 48 height 14
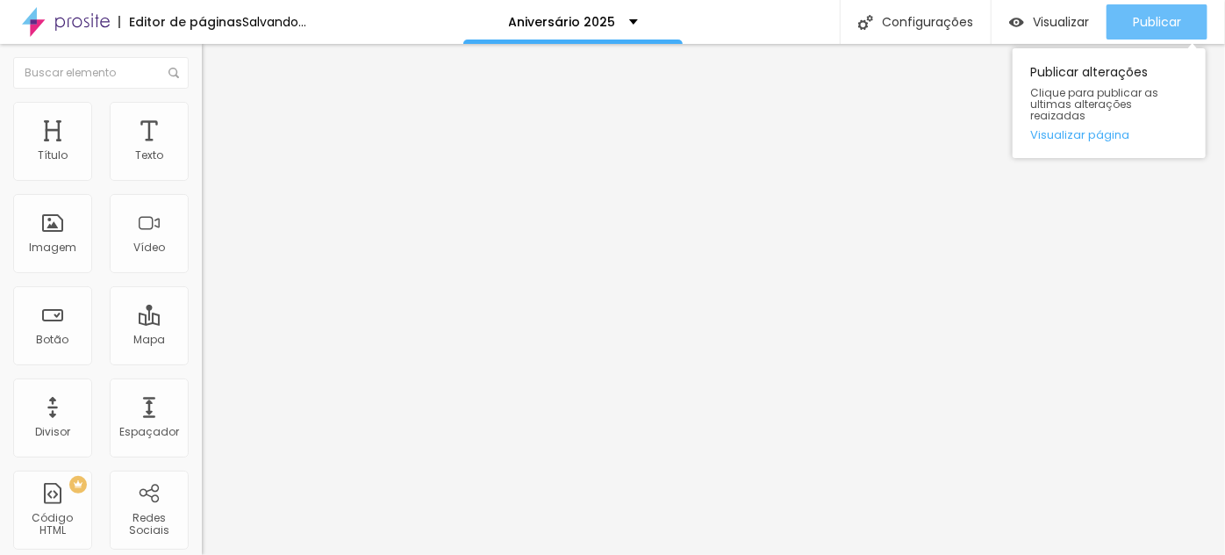
click at [1138, 23] on span "Publicar" at bounding box center [1157, 22] width 48 height 14
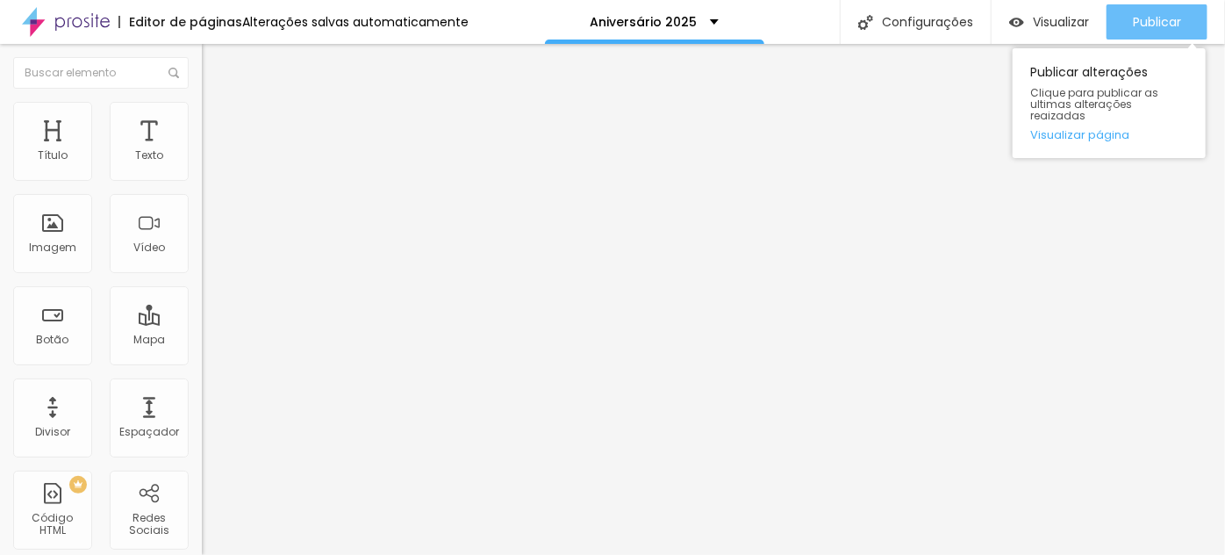
click at [1182, 23] on button "Publicar" at bounding box center [1157, 21] width 101 height 35
click at [1176, 20] on span "Publicar" at bounding box center [1157, 22] width 48 height 14
